Goal: Task Accomplishment & Management: Manage account settings

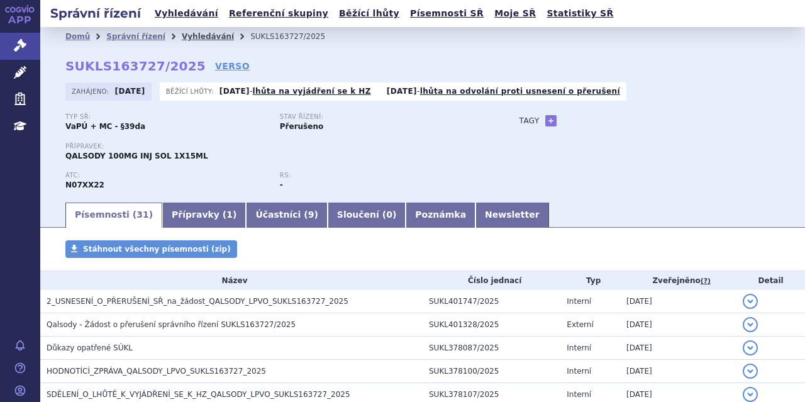
click at [191, 37] on link "Vyhledávání" at bounding box center [208, 36] width 52 height 9
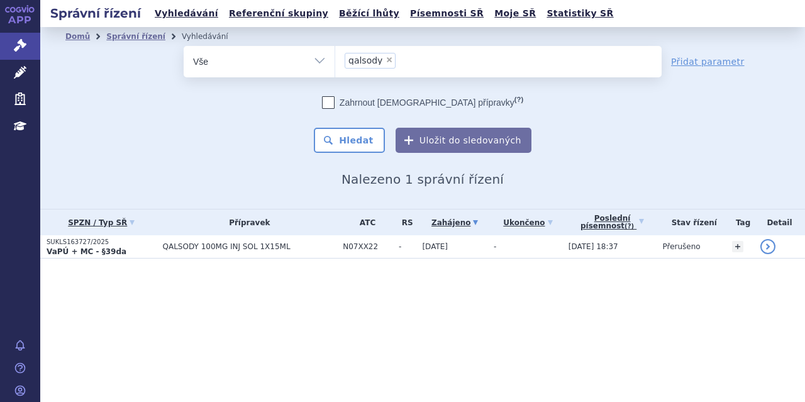
click at [386, 57] on span "×" at bounding box center [390, 60] width 8 height 8
click at [335, 57] on select "qalsody" at bounding box center [335, 60] width 1 height 31
click at [384, 61] on ul "× qalsody" at bounding box center [498, 60] width 326 height 28
click at [335, 61] on select "qalsody" at bounding box center [335, 60] width 1 height 31
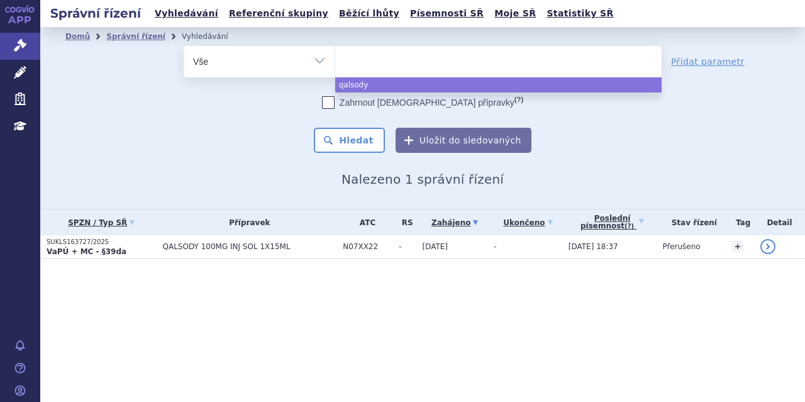
click at [364, 56] on ul at bounding box center [498, 59] width 326 height 26
click at [335, 56] on select "qalsody" at bounding box center [335, 60] width 1 height 31
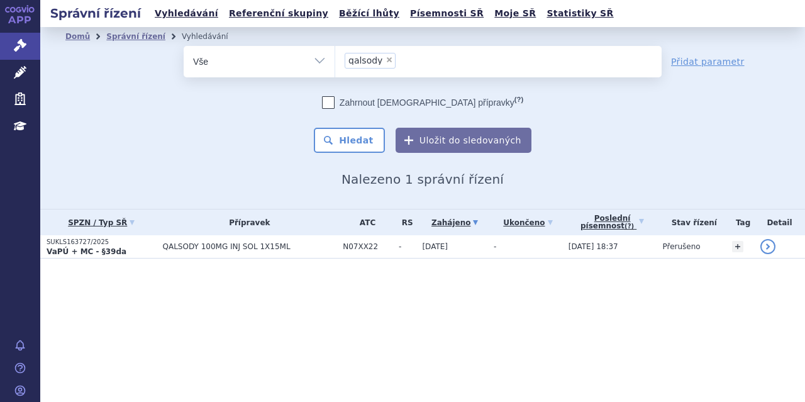
select select "qalsody"
click at [387, 60] on span "×" at bounding box center [390, 60] width 8 height 8
click at [335, 60] on select "qalsody" at bounding box center [335, 60] width 1 height 31
select select
type input "fa"
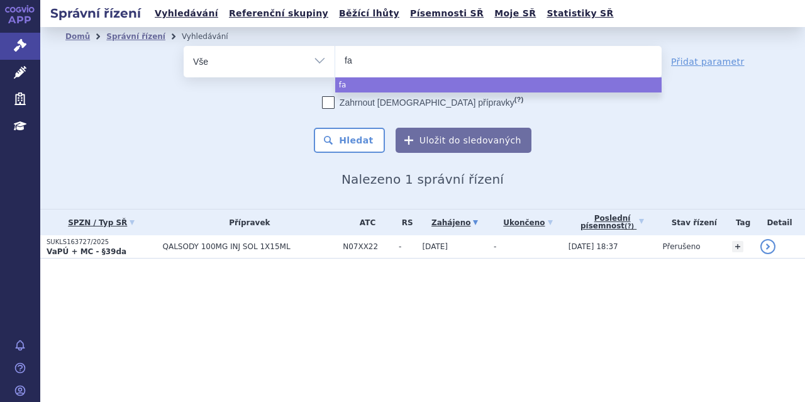
type input "fab"
type input "fabha"
type input "fabhal"
type input "fabhalt"
type input "fabhalta"
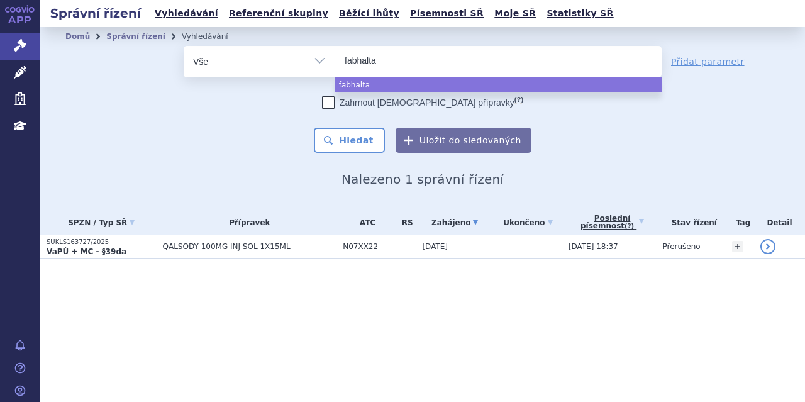
select select "fabhalta"
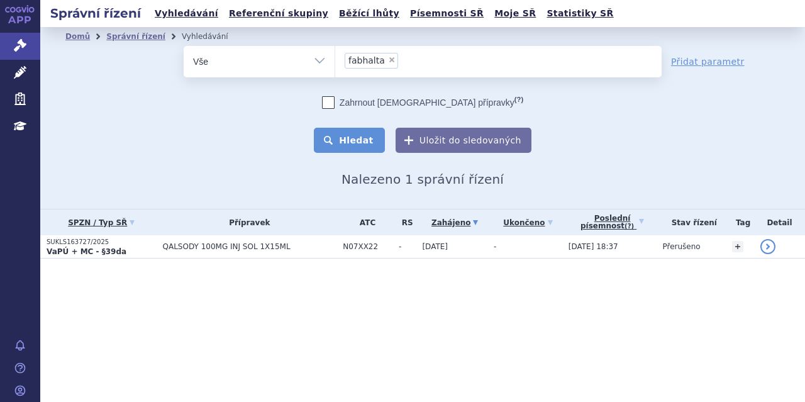
click at [348, 135] on button "Hledat" at bounding box center [349, 140] width 71 height 25
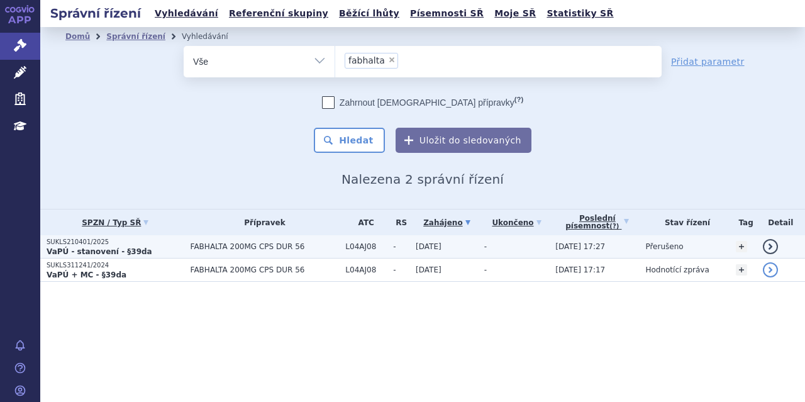
click at [184, 248] on td "FABHALTA 200MG CPS DUR 56" at bounding box center [261, 246] width 155 height 23
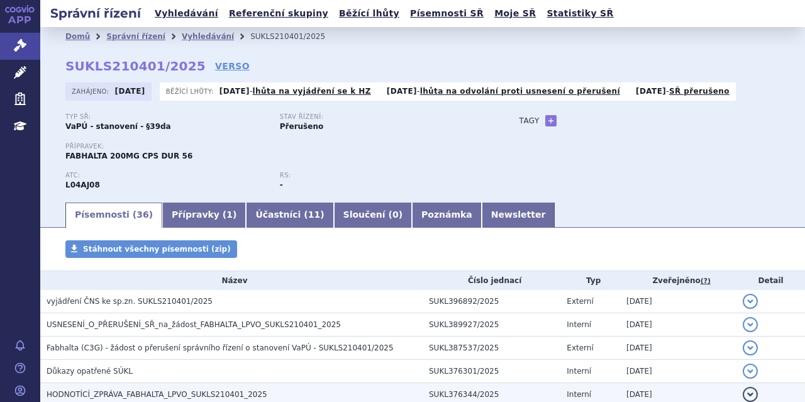
click at [164, 384] on td "HODNOTÍCÍ_ZPRÁVA_FABHALTA_LPVO_SUKLS210401_2025" at bounding box center [231, 394] width 382 height 23
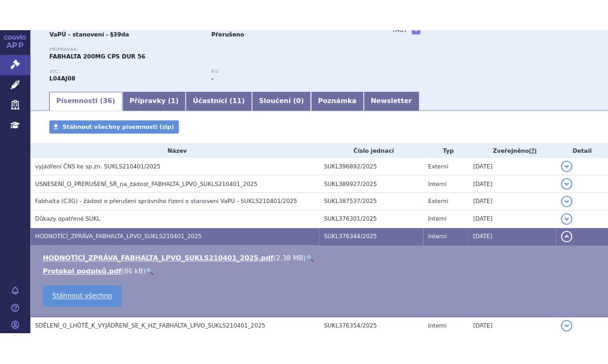
scroll to position [126, 0]
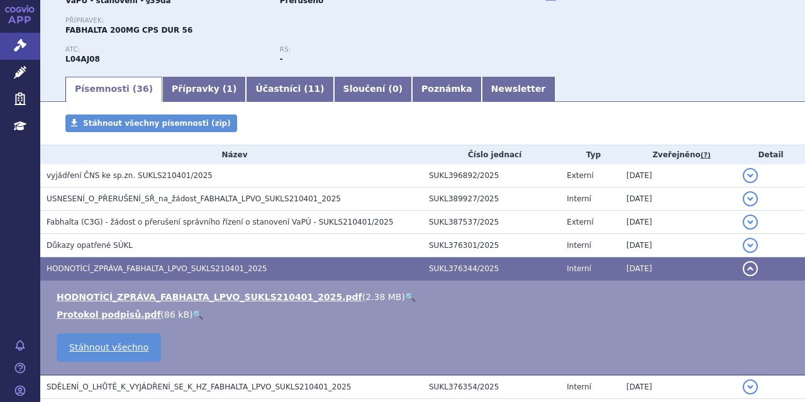
click at [405, 296] on link "🔍" at bounding box center [410, 297] width 11 height 10
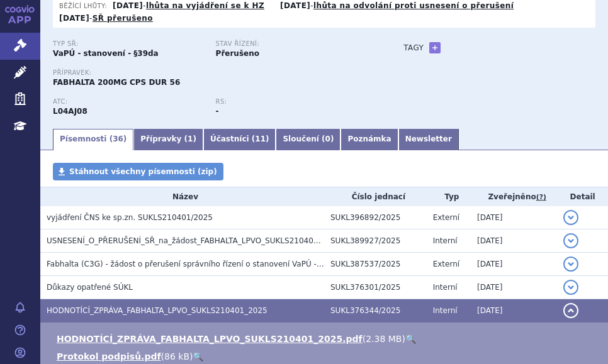
scroll to position [0, 0]
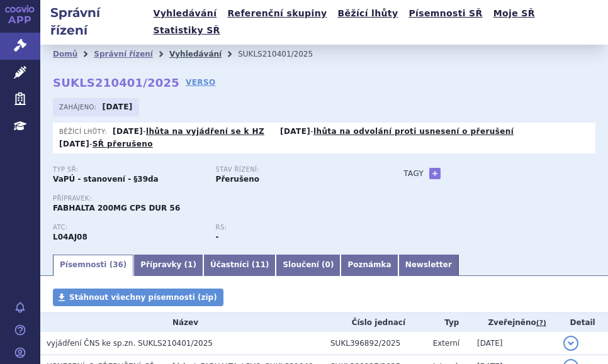
click at [172, 50] on link "Vyhledávání" at bounding box center [195, 54] width 52 height 9
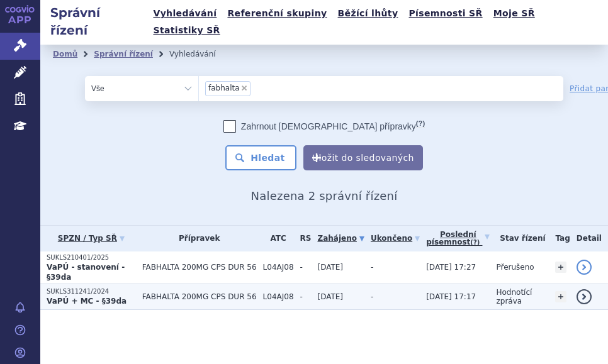
click at [96, 287] on p "SUKLS311241/2024" at bounding box center [91, 291] width 89 height 9
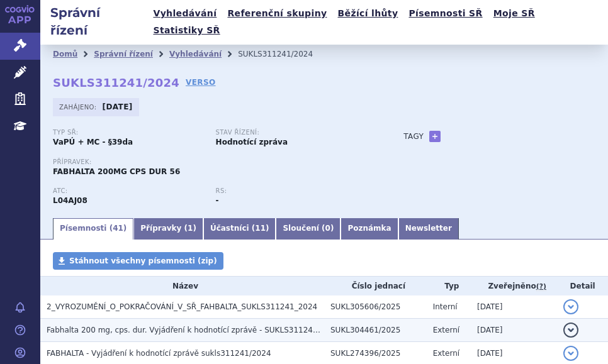
click at [260, 326] on span "Fabhalta 200 mg, cps. dur. Vyjádření k hodnotící zprávě - SUKLS311241/2024" at bounding box center [193, 330] width 292 height 9
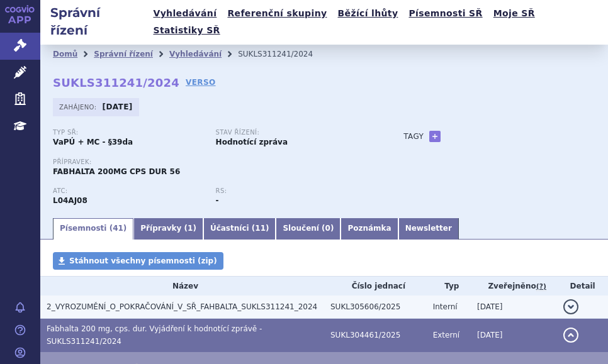
scroll to position [63, 0]
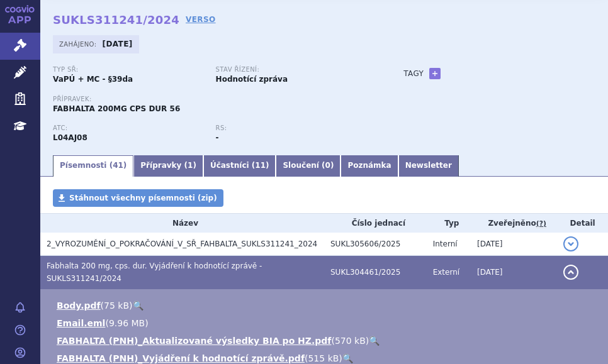
click at [369, 336] on link "🔍" at bounding box center [374, 341] width 11 height 10
click at [342, 353] on link "🔍" at bounding box center [347, 358] width 11 height 10
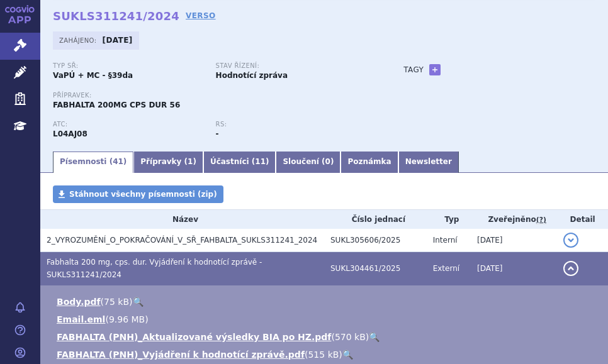
scroll to position [0, 0]
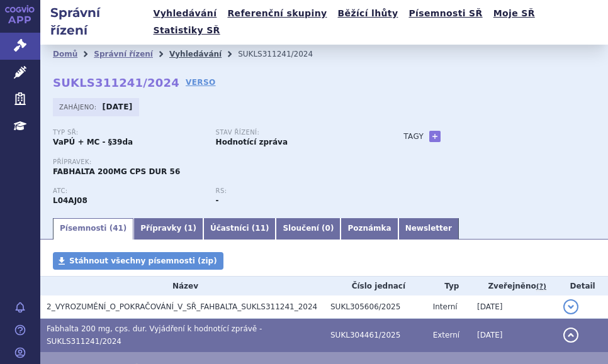
click at [181, 50] on link "Vyhledávání" at bounding box center [195, 54] width 52 height 9
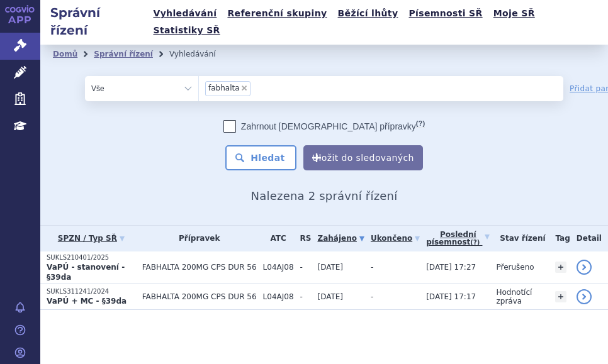
click at [240, 84] on span "×" at bounding box center [244, 88] width 8 height 8
click at [199, 75] on select "fabhalta" at bounding box center [198, 87] width 1 height 25
click at [243, 76] on ul "× fabhalta" at bounding box center [343, 87] width 289 height 23
click at [199, 75] on select "fabhalta" at bounding box center [198, 87] width 1 height 25
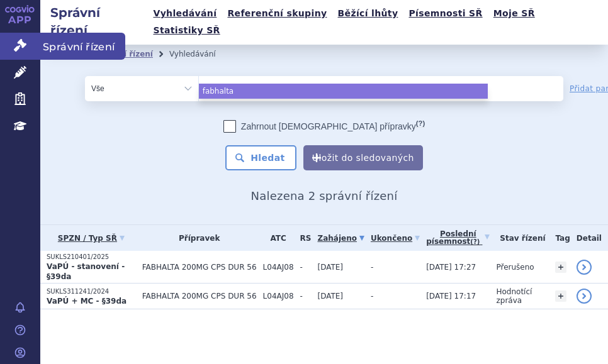
select select "fabhalta"
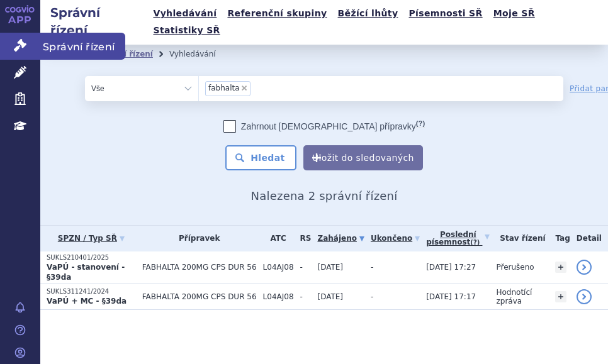
click at [9, 40] on link "Správní řízení" at bounding box center [20, 46] width 40 height 26
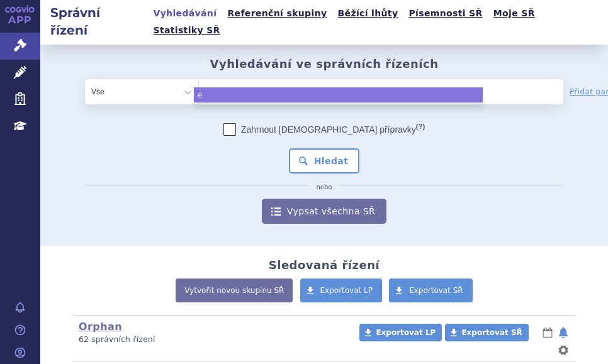
type input "ev"
type input "evr"
type input "evry"
type input "evrys"
type input "evrysd"
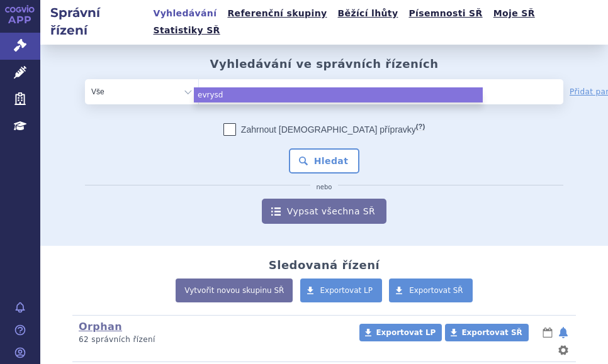
type input "[MEDICAL_DATA]"
select select "evrysdi"
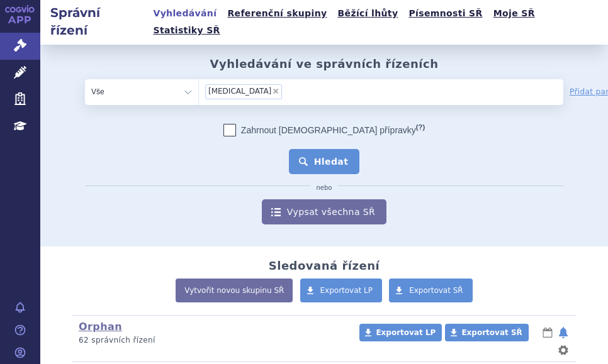
click at [335, 149] on button "Hledat" at bounding box center [324, 161] width 71 height 25
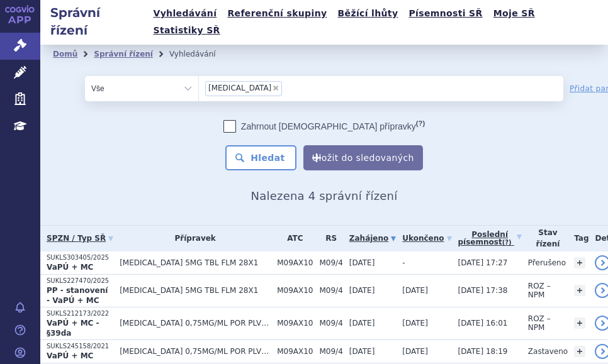
click at [272, 84] on span "×" at bounding box center [276, 88] width 8 height 8
click at [199, 75] on select "evrysdi" at bounding box center [198, 87] width 1 height 25
select select
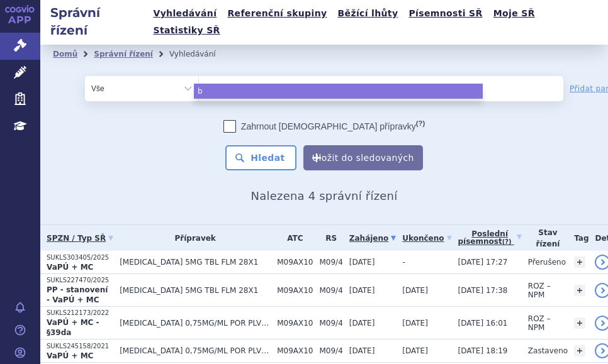
type input "be"
type input "bey"
type input "beyo"
type input "beyon"
type input "beyont"
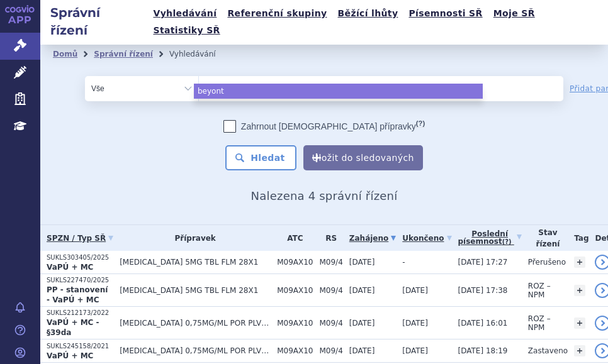
type input "beyontt"
type input "beyonttr"
type input "beyonttra"
select select "beyonttra"
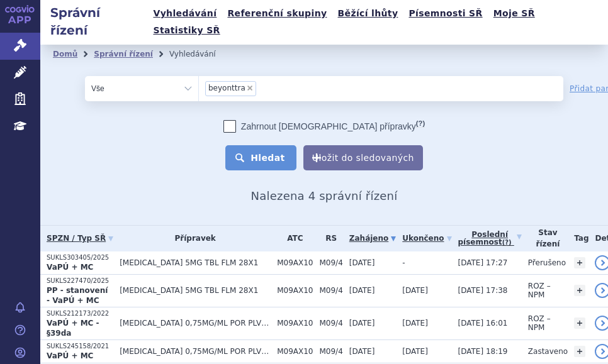
click at [257, 145] on button "Hledat" at bounding box center [260, 157] width 71 height 25
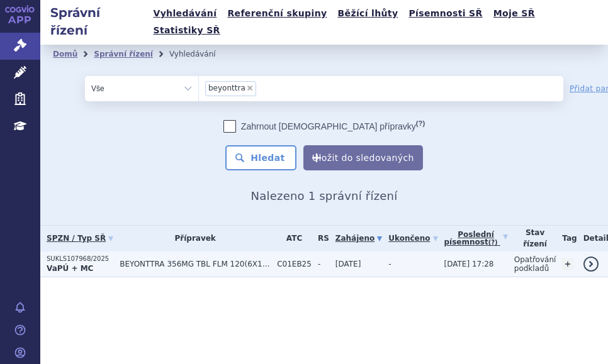
click at [132, 260] on span "BEYONTTRA 356MG TBL FLM 120(6X10X2)" at bounding box center [195, 264] width 151 height 9
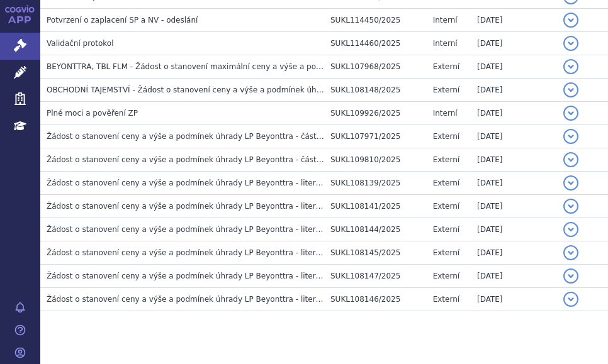
scroll to position [401, 0]
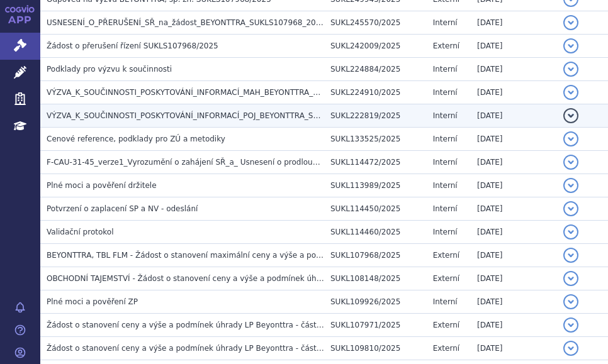
click at [263, 111] on span "VÝZVA_K_SOUČINNOSTI_POSKYTOVÁNÍ_INFORMACÍ_POJ_BEYONTTRA_SUKLS107968_2025" at bounding box center [216, 115] width 338 height 9
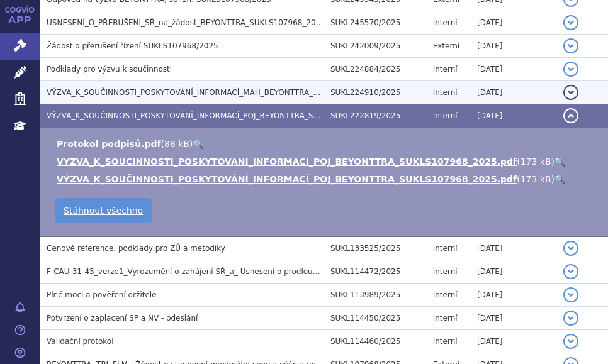
click at [298, 88] on span "VÝZVA_K_SOUČINNOSTI_POSKYTOVÁNÍ_INFORMACÍ_MAH_BEYONTTRA_SUKLS107968_2025" at bounding box center [218, 92] width 342 height 9
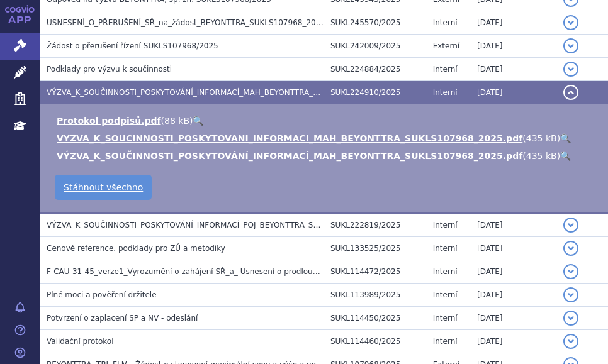
click at [560, 133] on link "🔍" at bounding box center [565, 138] width 11 height 10
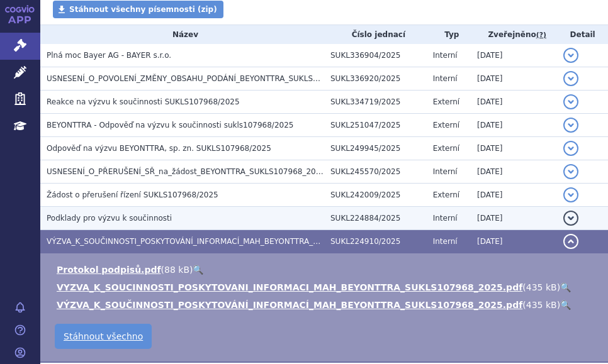
scroll to position [189, 0]
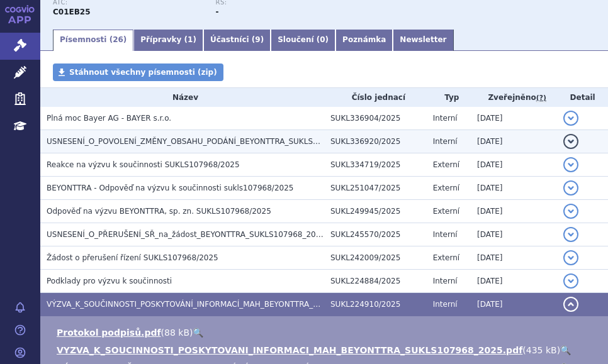
click at [275, 137] on span "USNESENÍ_O_POVOLENÍ_ZMĚNY_OBSAHU_PODÁNÍ_BEYONTTRA_SUKLS107968_2025" at bounding box center [206, 141] width 318 height 9
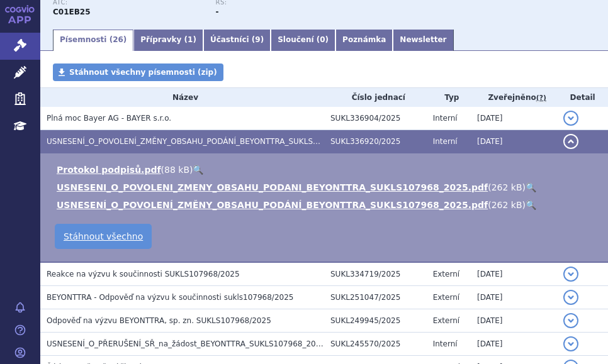
click at [525, 182] on link "🔍" at bounding box center [530, 187] width 11 height 10
click at [335, 30] on link "Poznámka" at bounding box center [363, 40] width 57 height 21
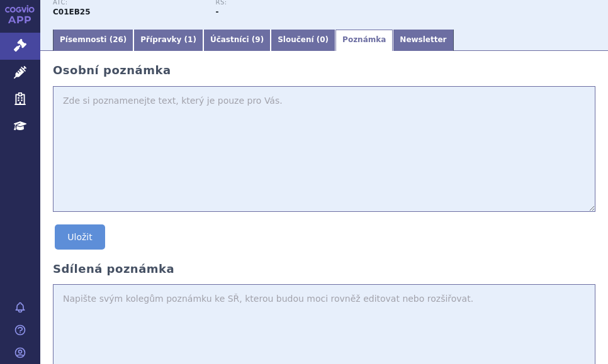
click at [118, 116] on textarea at bounding box center [324, 149] width 542 height 126
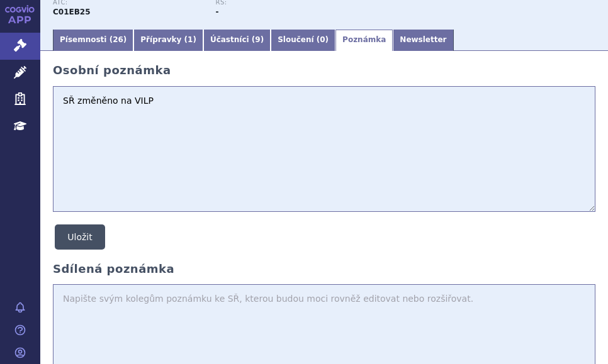
type textarea "SŘ změněno na VILP"
click at [97, 225] on button "Uložit" at bounding box center [80, 237] width 50 height 25
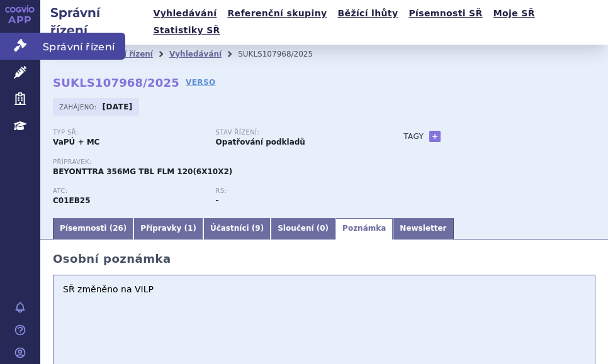
click at [23, 41] on icon at bounding box center [20, 45] width 13 height 13
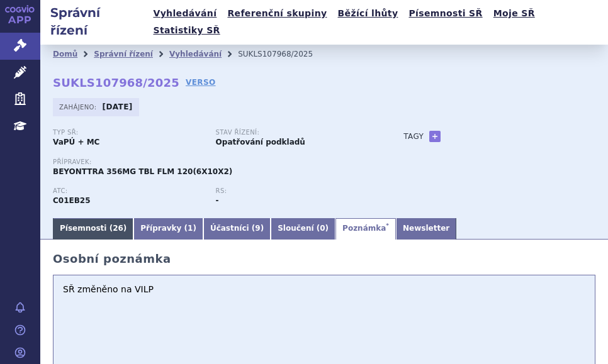
click at [80, 218] on link "Písemnosti ( 26 )" at bounding box center [93, 228] width 81 height 21
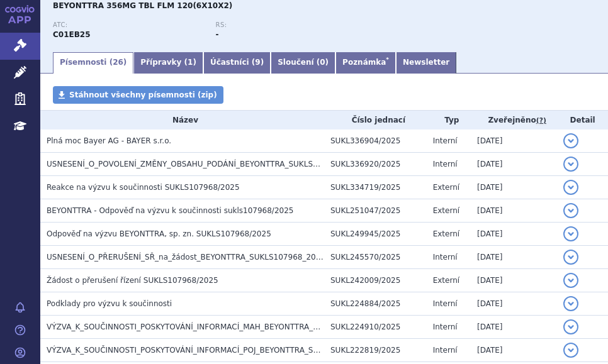
scroll to position [189, 0]
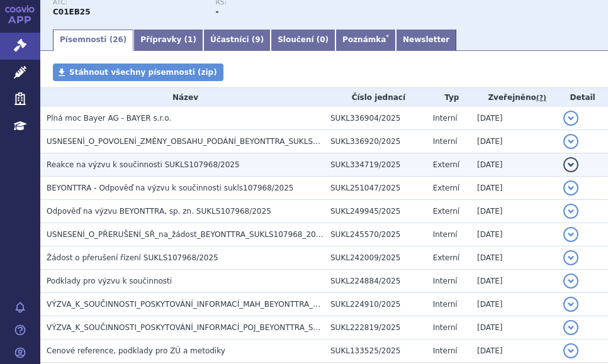
click at [201, 160] on span "Reakce na výzvu k součinnosti SUKLS107968/2025" at bounding box center [143, 164] width 193 height 9
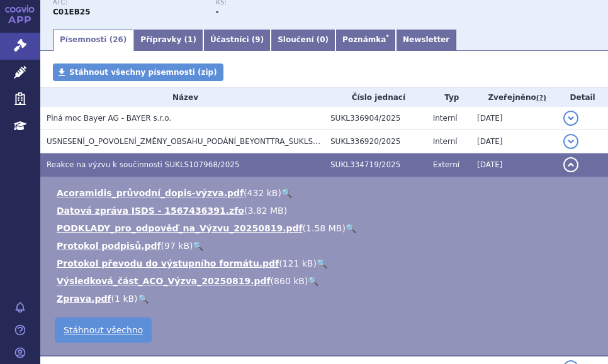
click at [345, 223] on link "🔍" at bounding box center [350, 228] width 11 height 10
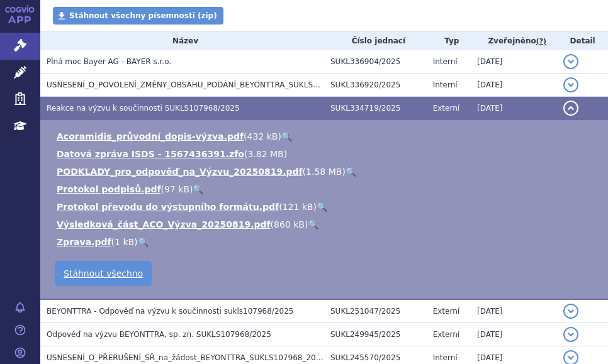
scroll to position [314, 0]
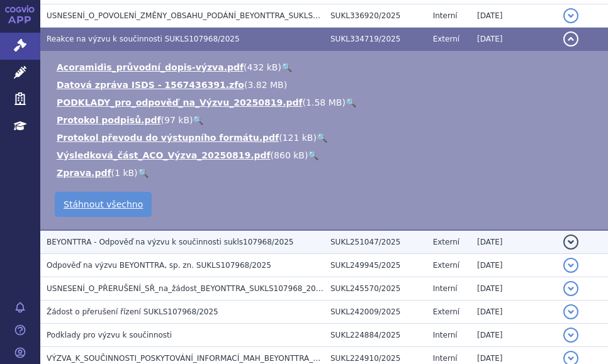
click at [199, 238] on span "BEYONTTRA - Odpověď na výzvu k součinnosti sukls107968/2025" at bounding box center [170, 242] width 247 height 9
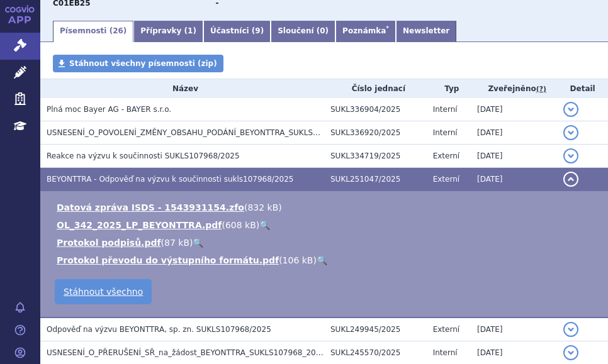
scroll to position [189, 0]
